Goal: Book appointment/travel/reservation

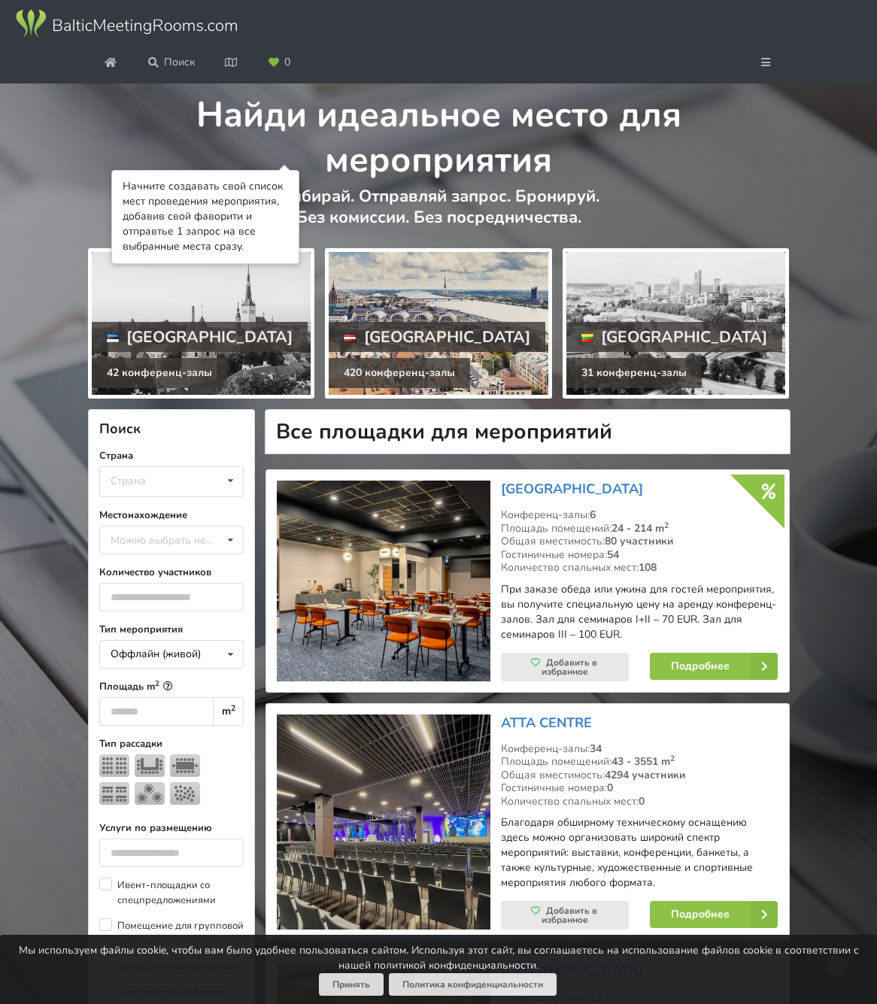
click at [433, 395] on div at bounding box center [439, 323] width 220 height 143
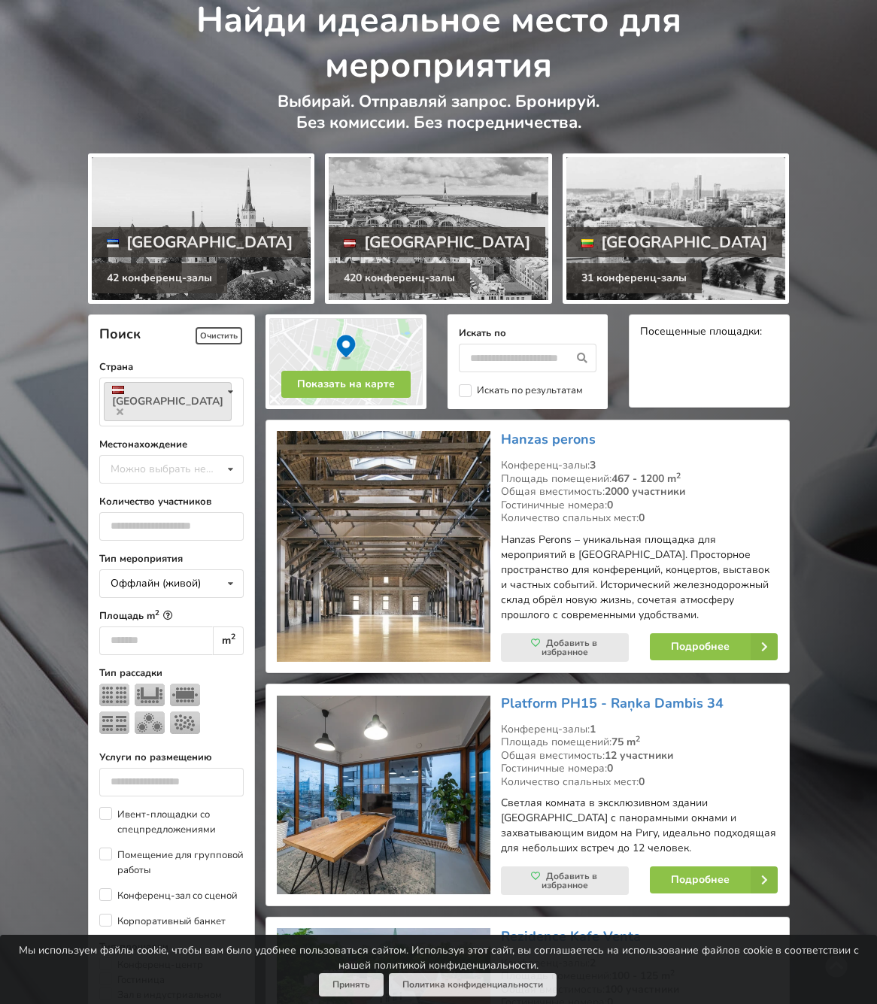
scroll to position [95, 0]
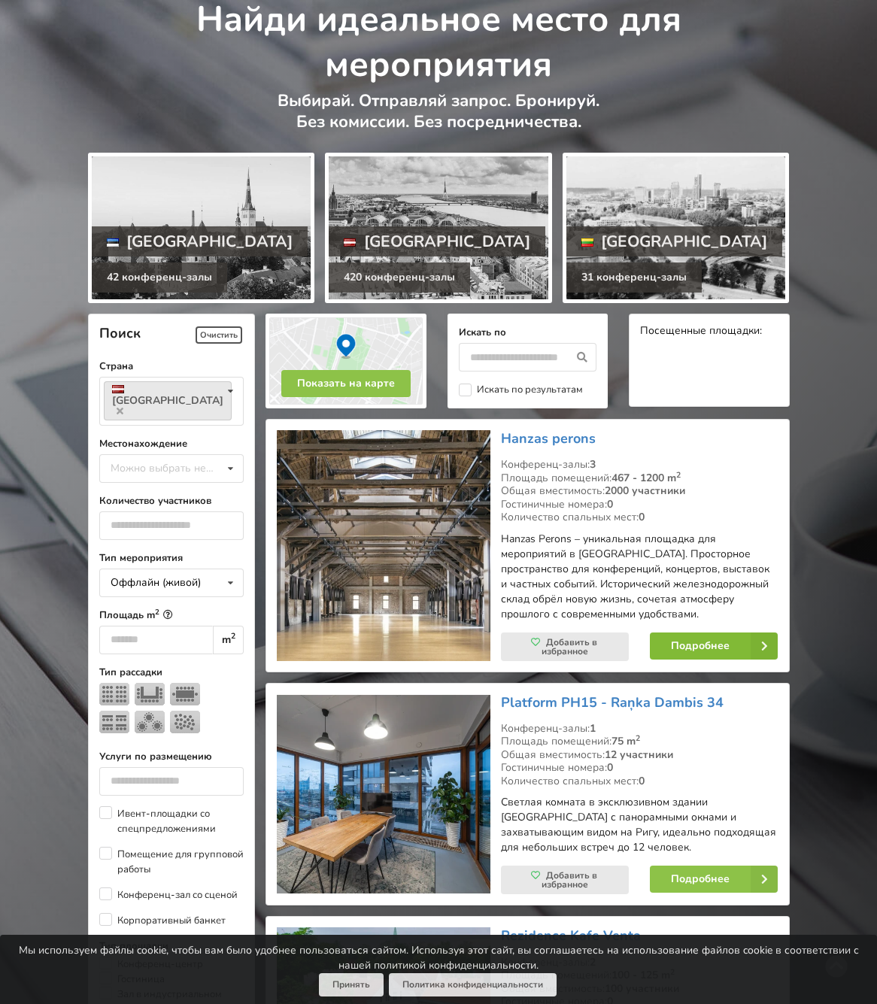
click at [715, 659] on link "Подробнее" at bounding box center [714, 645] width 128 height 27
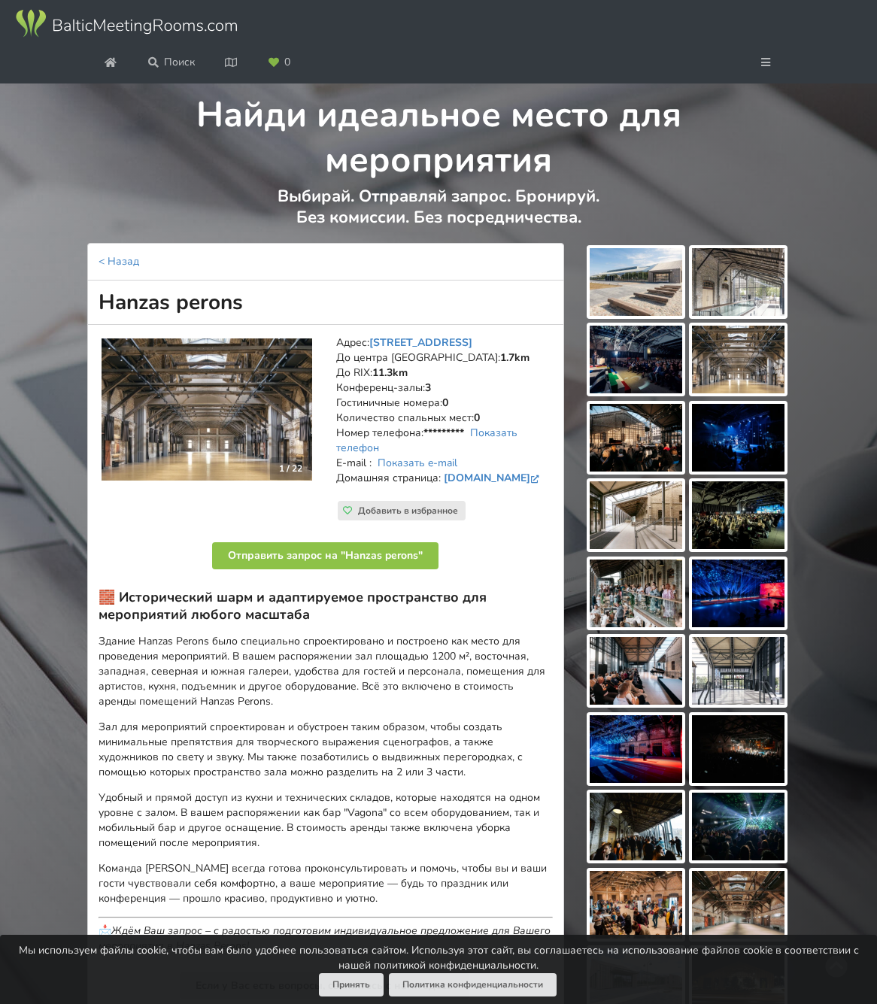
click at [645, 316] on img at bounding box center [635, 282] width 92 height 68
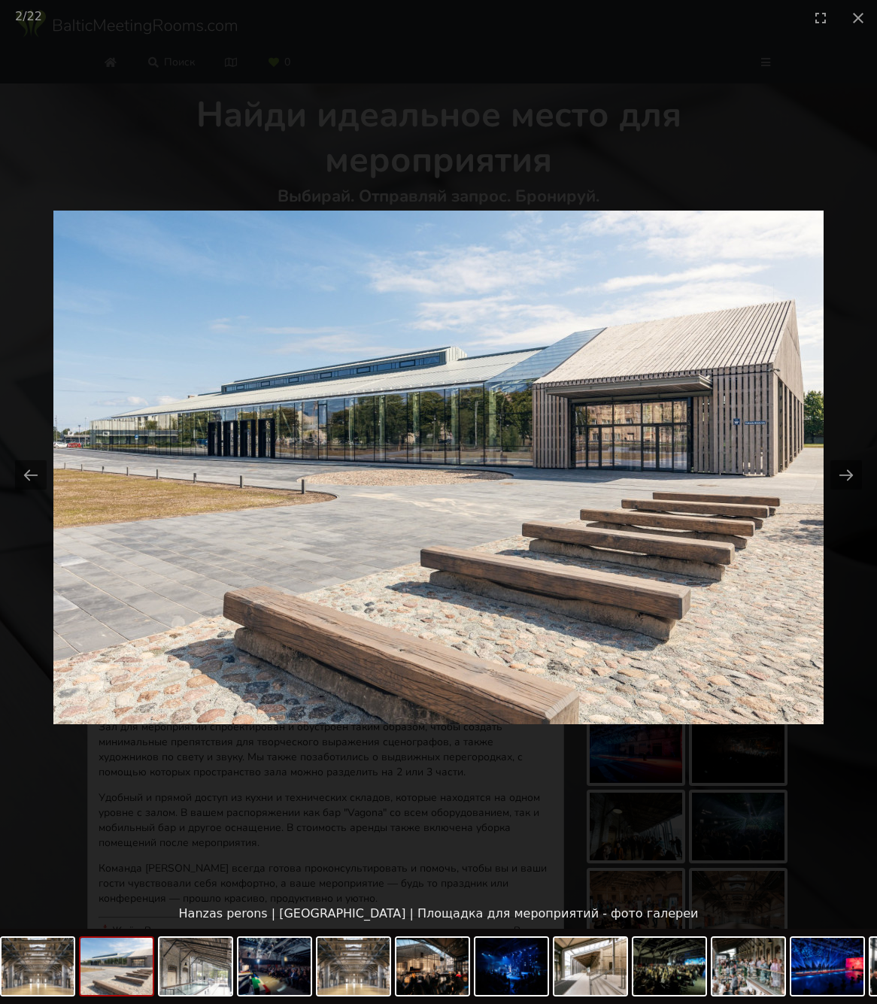
click at [236, 825] on picture at bounding box center [438, 467] width 877 height 864
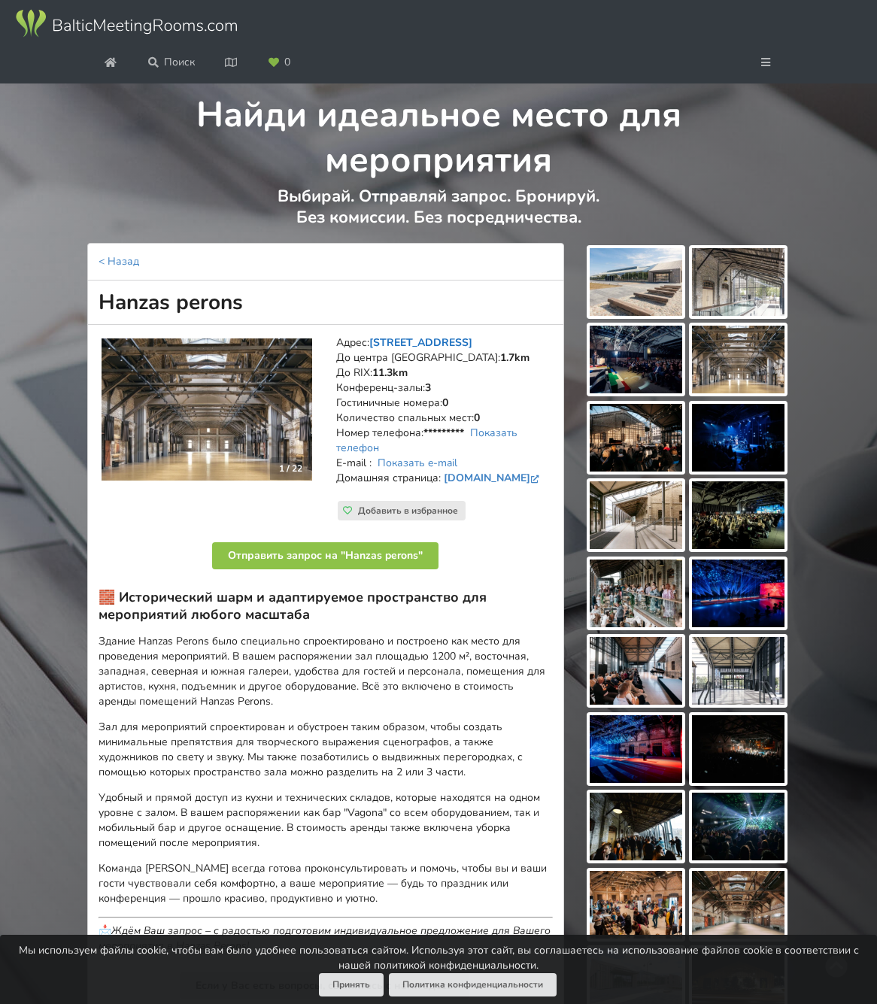
click at [424, 350] on link "Hanzas iela 16A, Рига" at bounding box center [420, 342] width 103 height 14
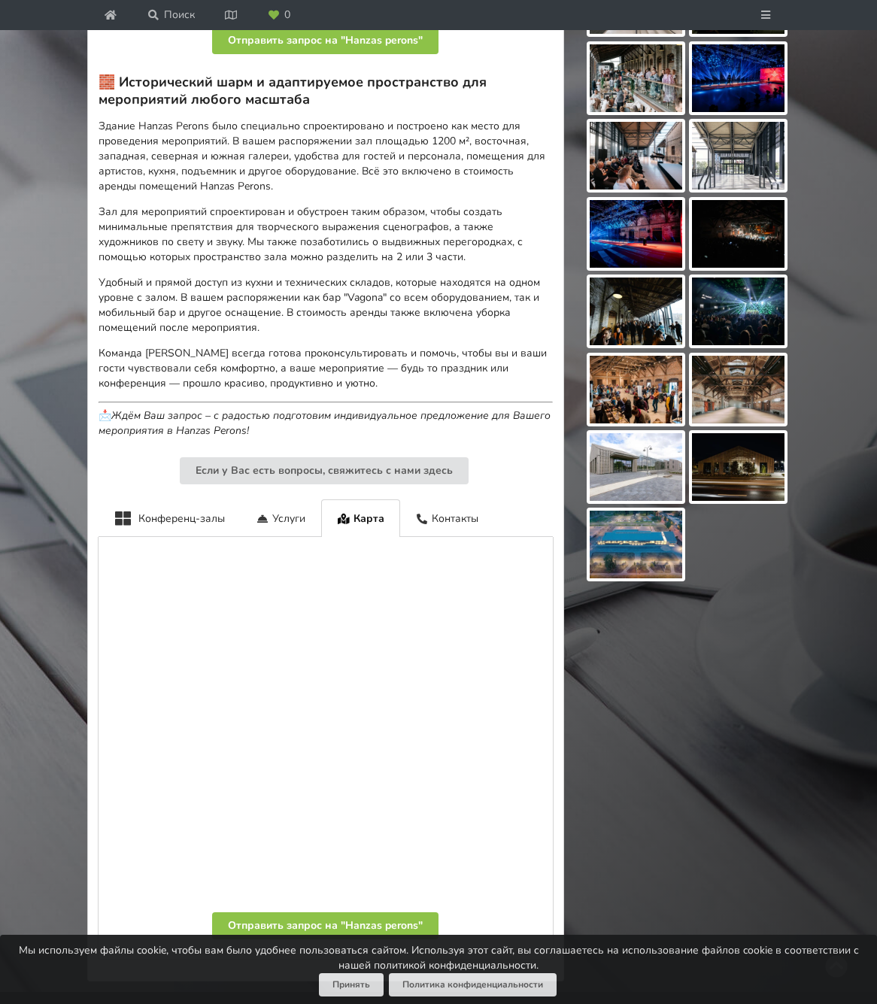
scroll to position [512, 0]
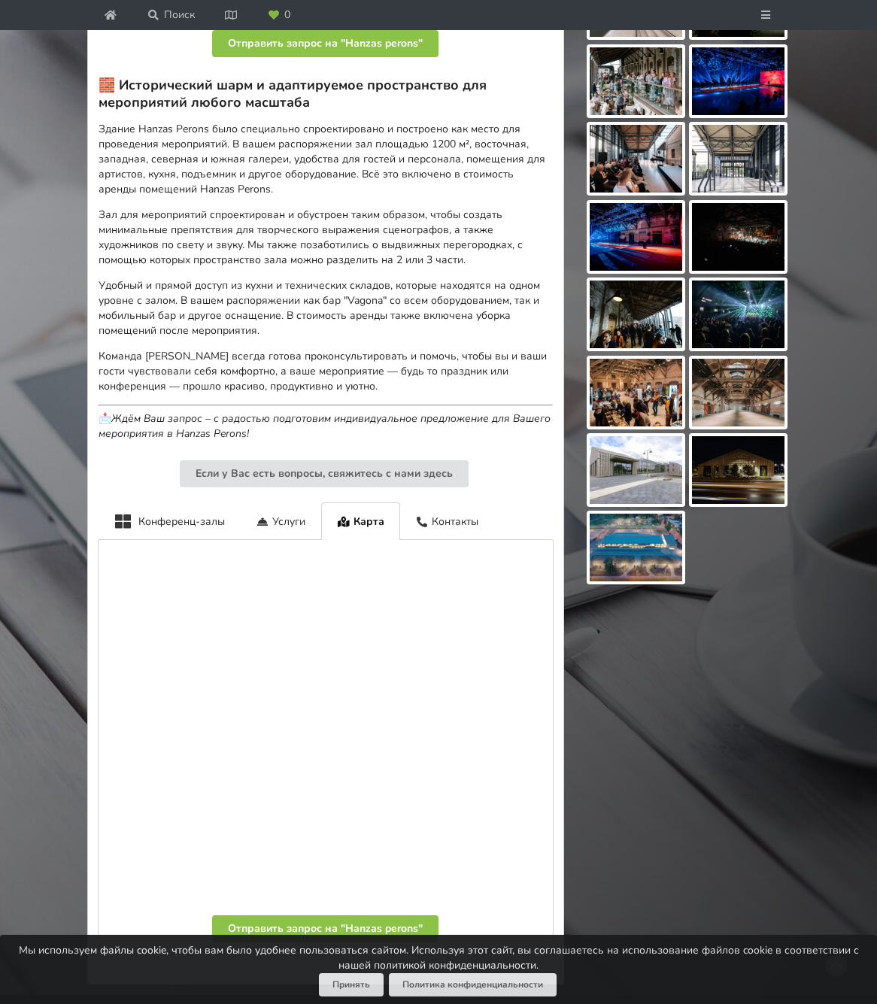
click at [734, 426] on img at bounding box center [738, 393] width 92 height 68
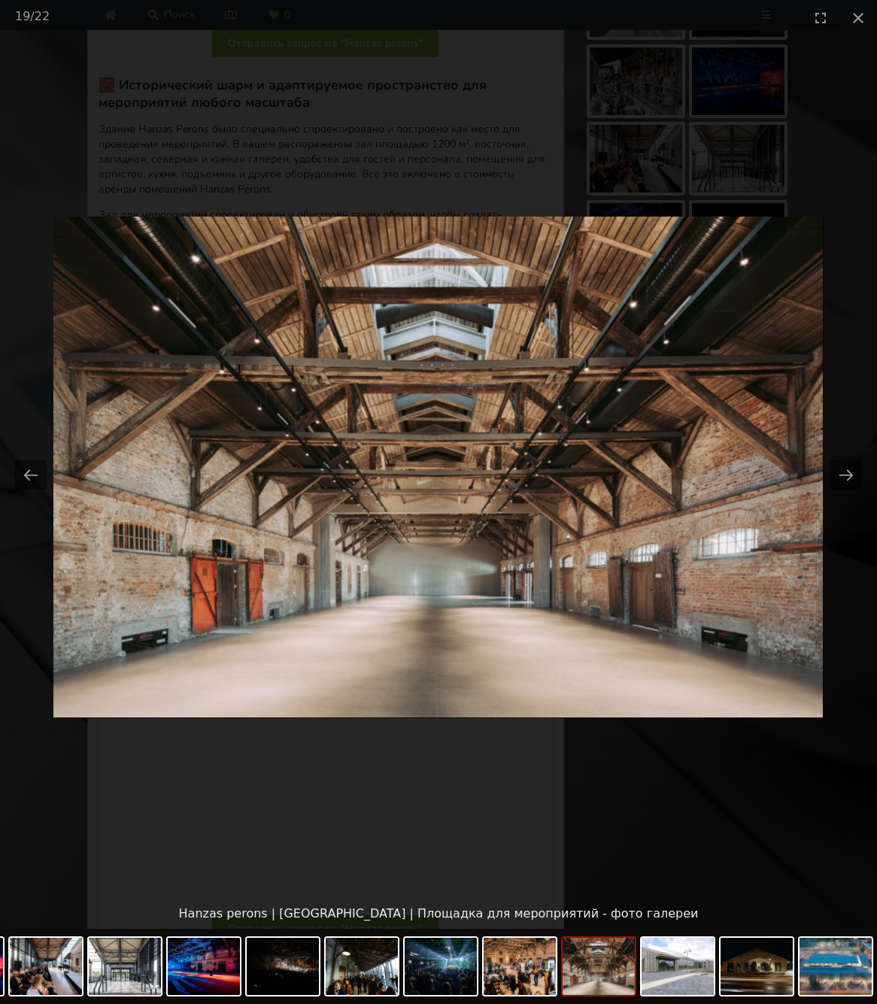
click at [798, 433] on picture at bounding box center [438, 467] width 877 height 864
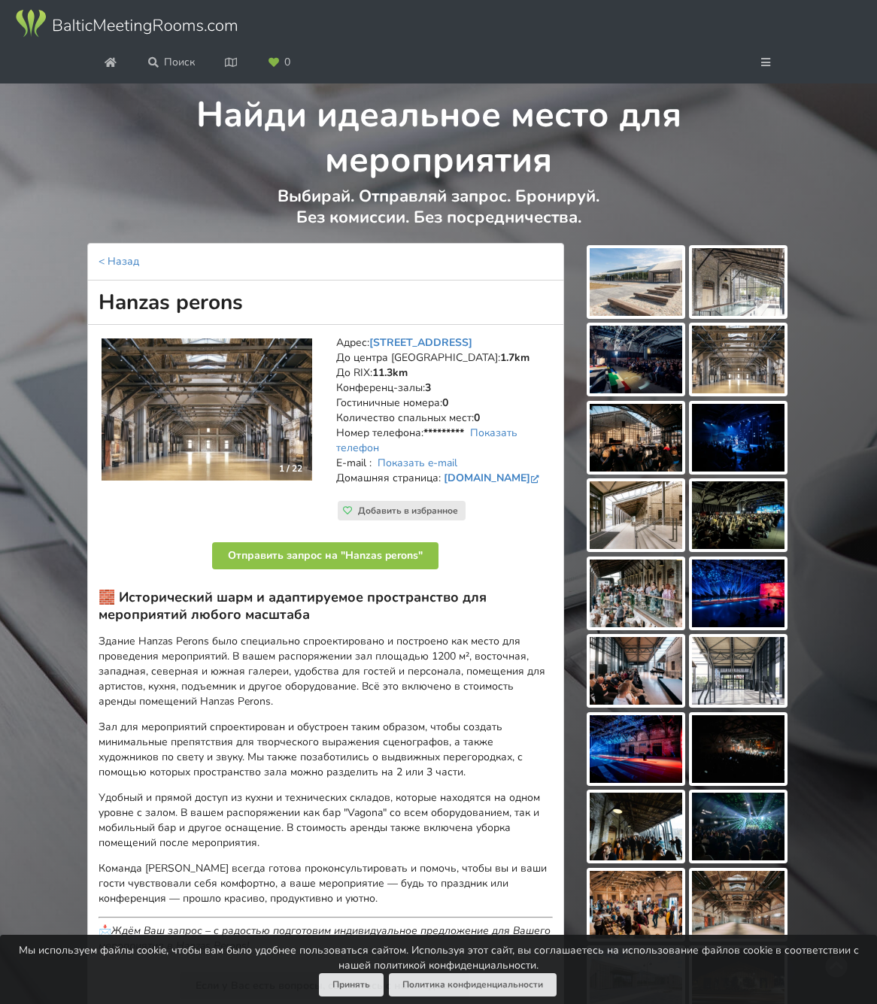
scroll to position [0, 0]
